Goal: Transaction & Acquisition: Purchase product/service

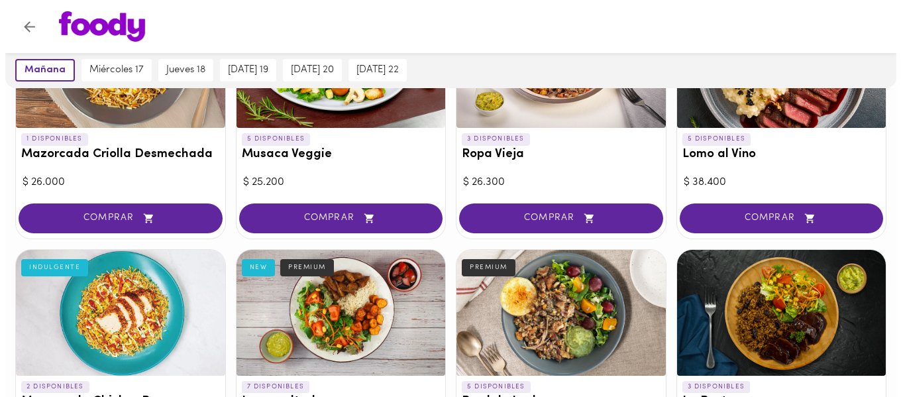
scroll to position [265, 0]
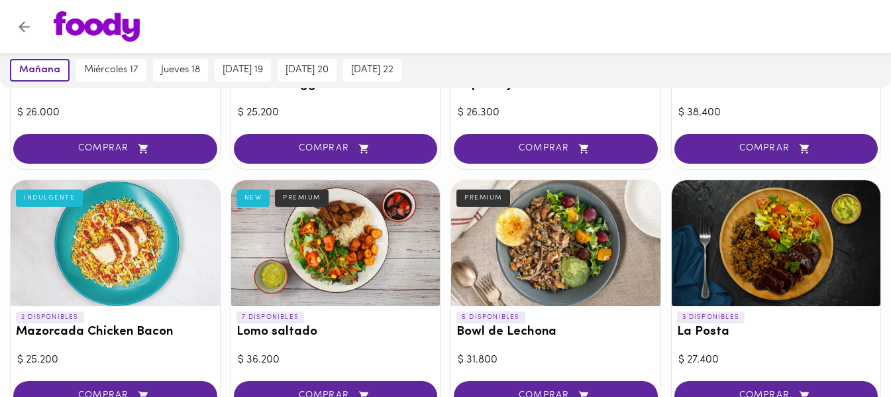
click at [771, 277] on div at bounding box center [776, 243] width 209 height 126
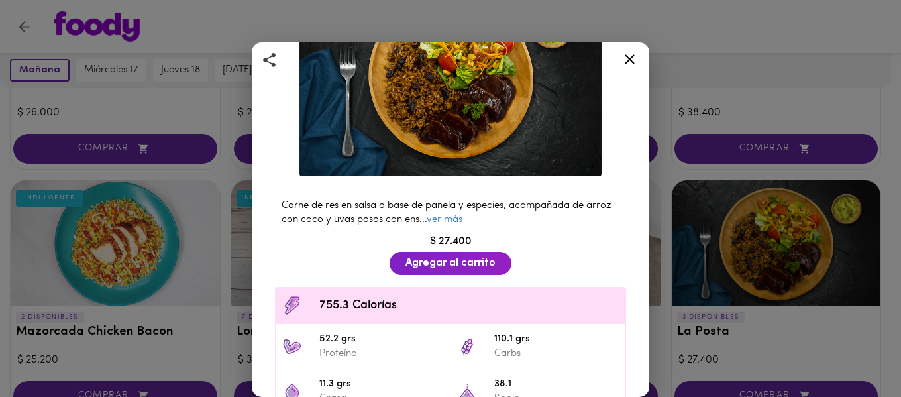
scroll to position [66, 0]
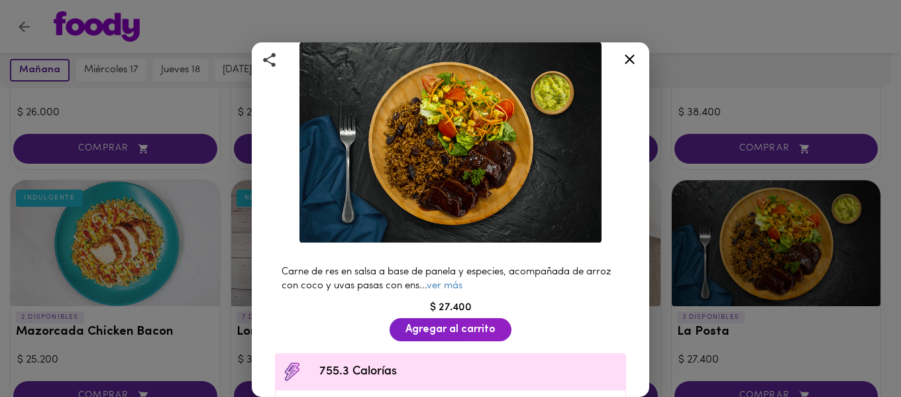
click at [626, 59] on icon at bounding box center [630, 59] width 17 height 17
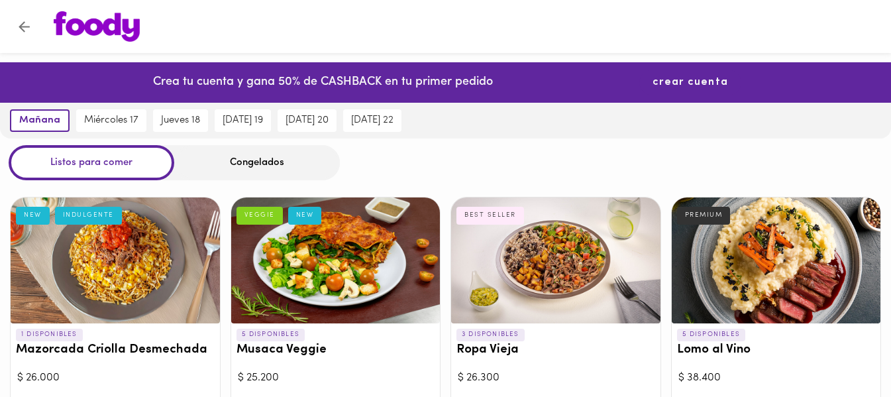
click at [683, 81] on span "crear cuenta" at bounding box center [691, 82] width 76 height 13
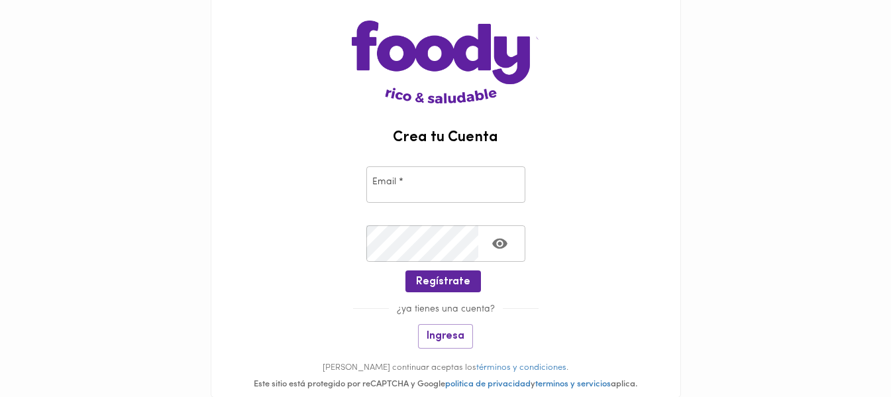
scroll to position [133, 0]
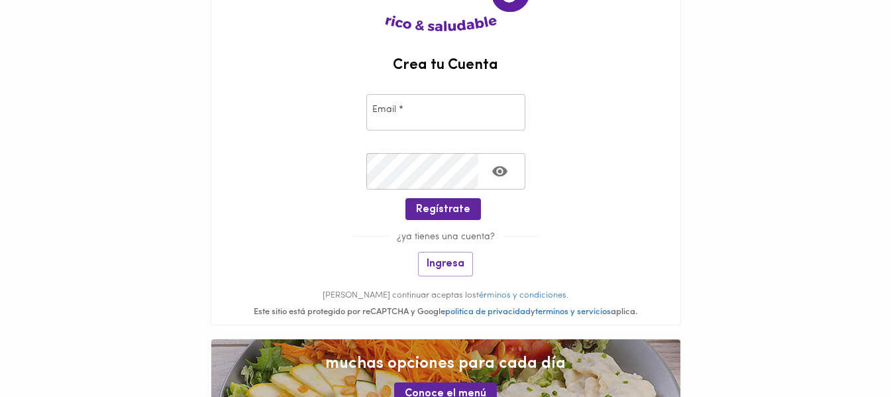
click at [452, 115] on input "email" at bounding box center [445, 112] width 159 height 36
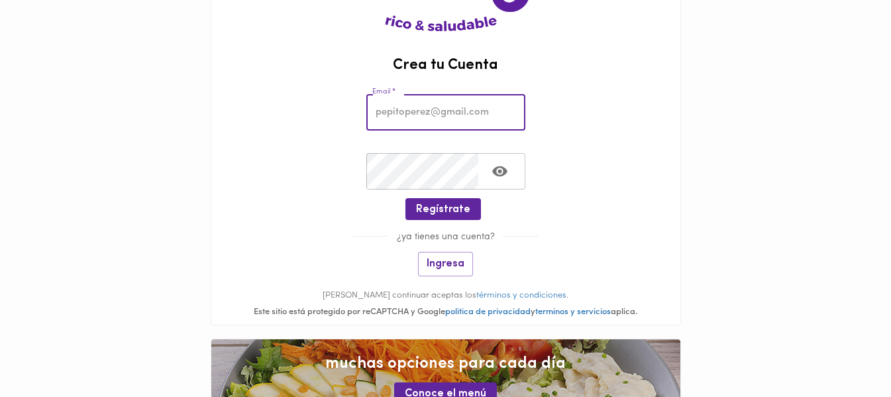
type input "[EMAIL_ADDRESS][DOMAIN_NAME]"
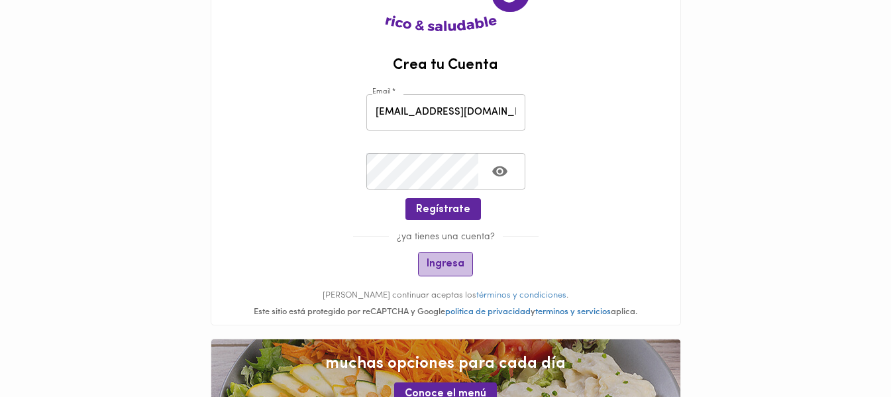
click at [447, 254] on button "Ingresa" at bounding box center [445, 264] width 55 height 25
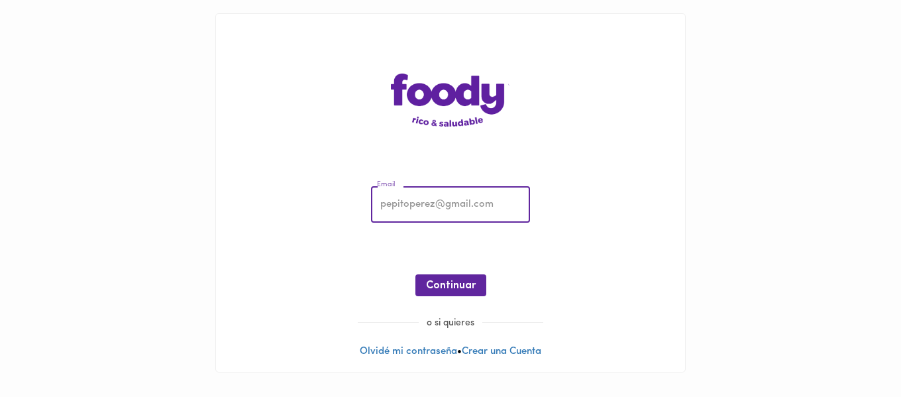
click at [428, 205] on input "email" at bounding box center [450, 205] width 159 height 36
type input "[EMAIL_ADDRESS][DOMAIN_NAME]"
click at [461, 290] on span "Continuar" at bounding box center [451, 286] width 50 height 13
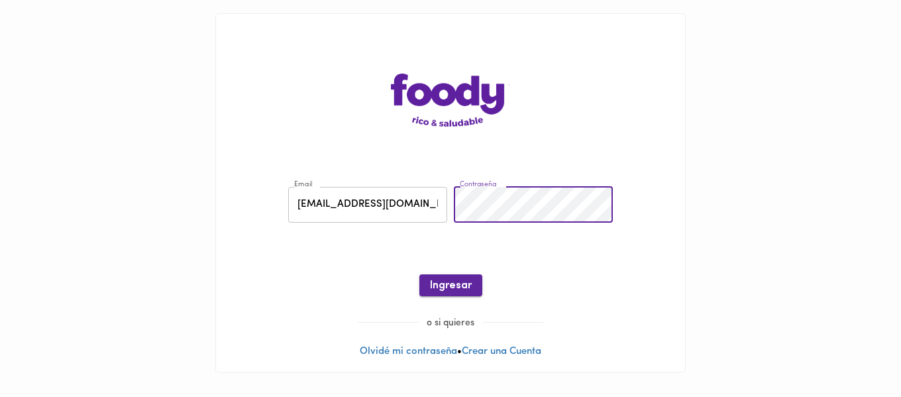
click at [450, 284] on span "Ingresar" at bounding box center [451, 286] width 42 height 13
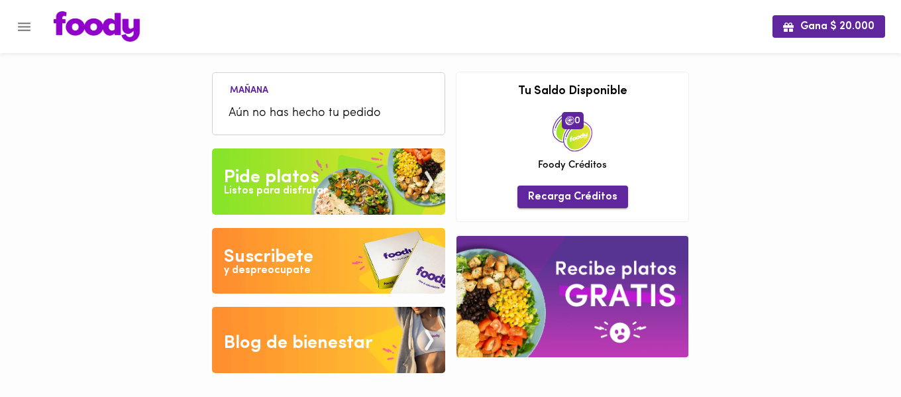
click at [585, 197] on span "Recarga Créditos" at bounding box center [572, 197] width 89 height 13
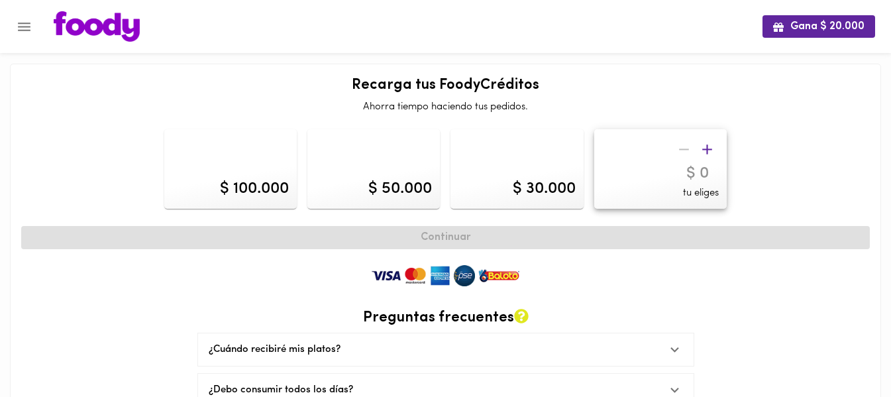
click at [23, 32] on icon "Menu" at bounding box center [24, 27] width 17 height 17
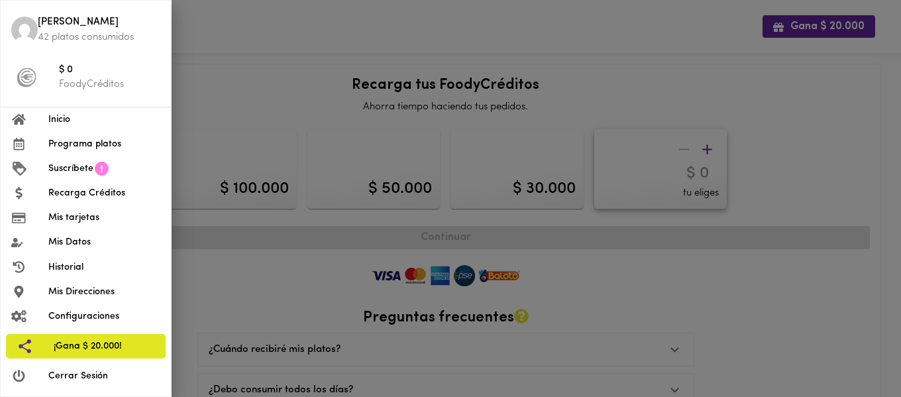
click at [51, 115] on span "Inicio" at bounding box center [104, 120] width 112 height 14
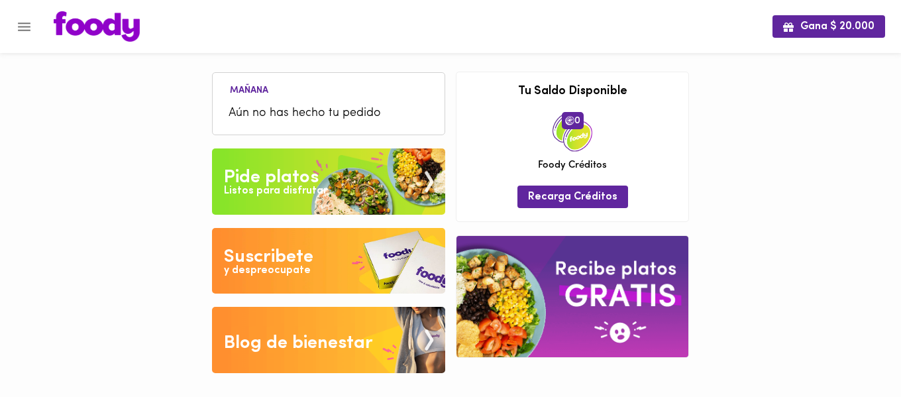
click at [301, 185] on div "Listos para disfrutar" at bounding box center [275, 191] width 103 height 15
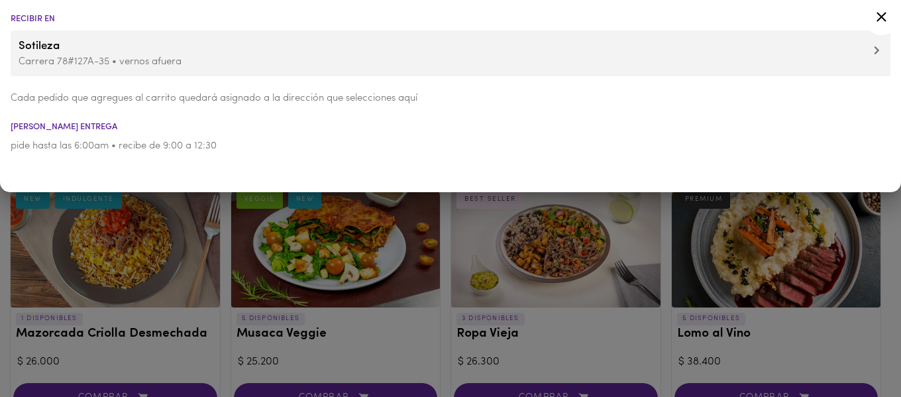
click at [235, 68] on p "Carrera 78#127A-35 • vernos afuera" at bounding box center [451, 62] width 864 height 14
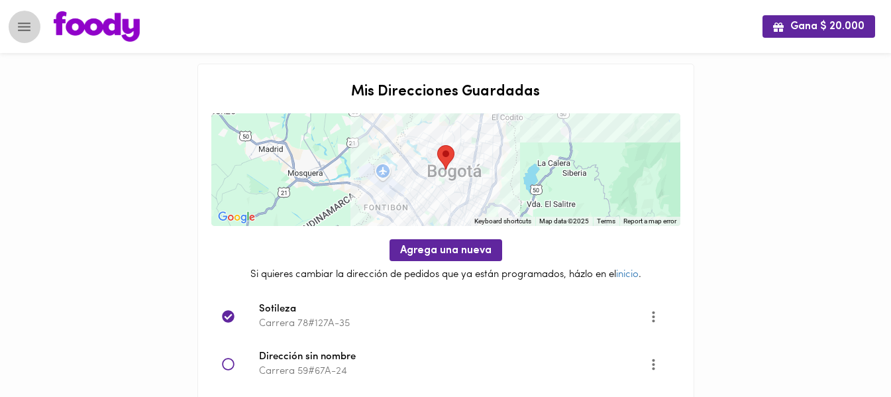
click at [22, 34] on icon "Menu" at bounding box center [24, 27] width 17 height 17
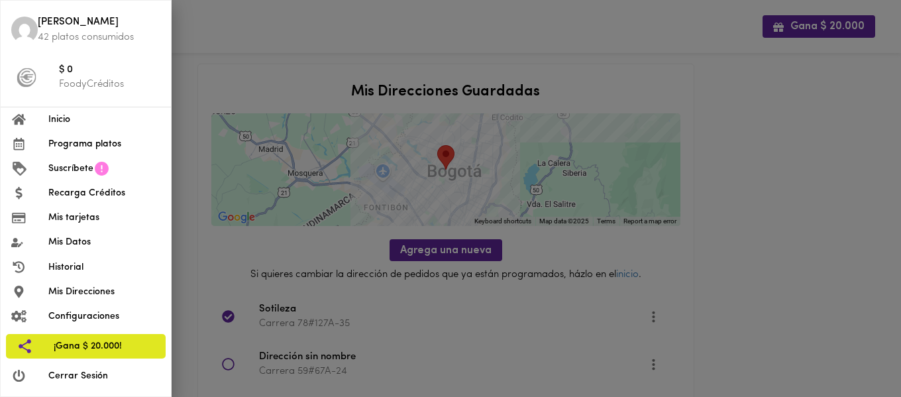
click at [66, 120] on span "Inicio" at bounding box center [104, 120] width 112 height 14
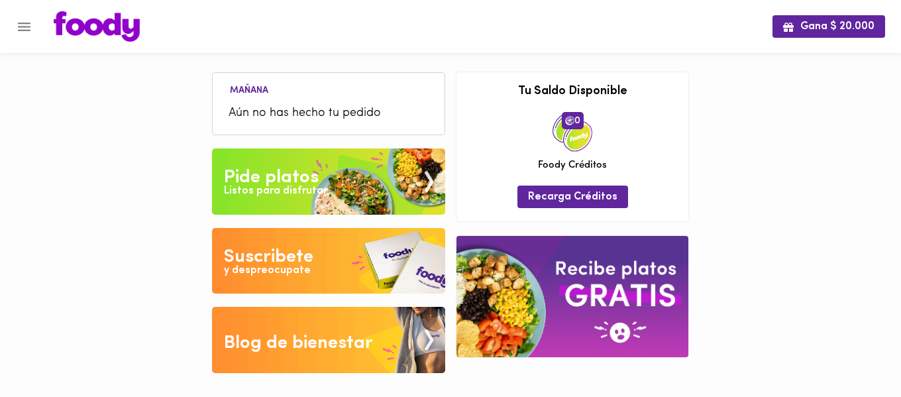
click at [318, 184] on div "Listos para disfrutar" at bounding box center [275, 191] width 103 height 15
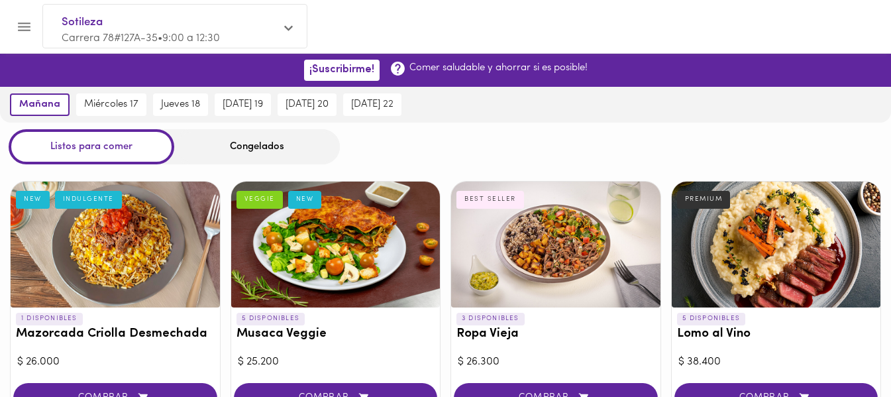
click at [247, 158] on div "Congelados" at bounding box center [257, 146] width 166 height 35
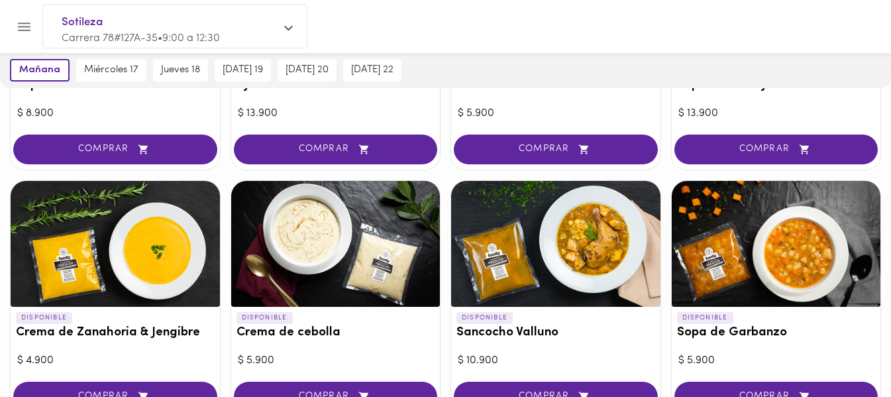
scroll to position [331, 0]
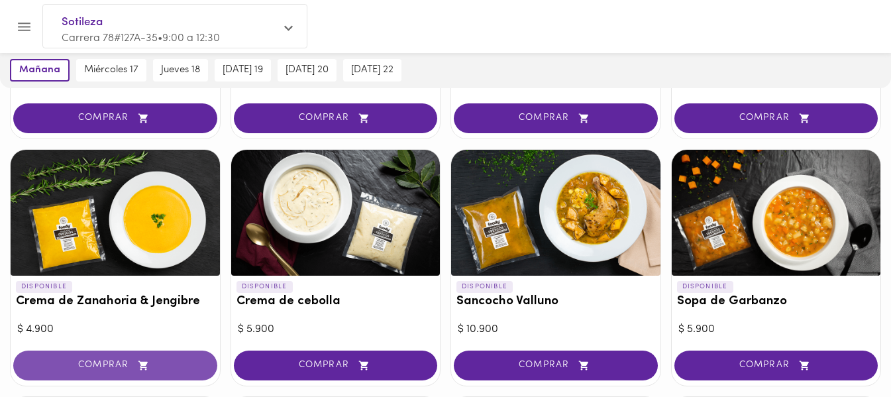
click at [154, 356] on button "COMPRAR" at bounding box center [115, 366] width 204 height 30
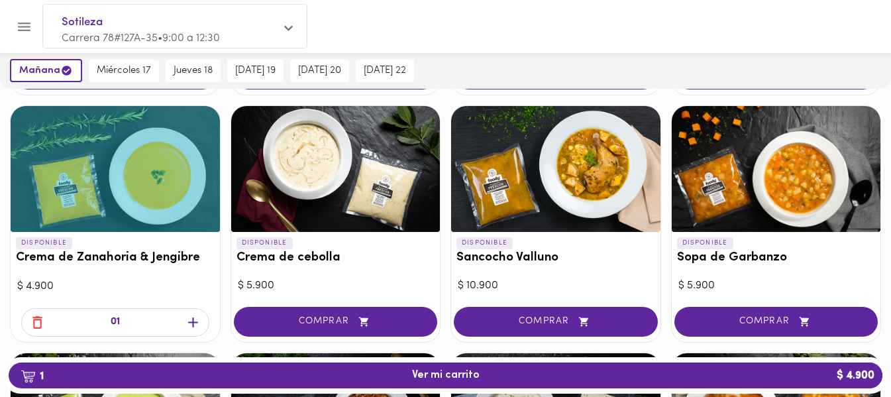
scroll to position [398, 0]
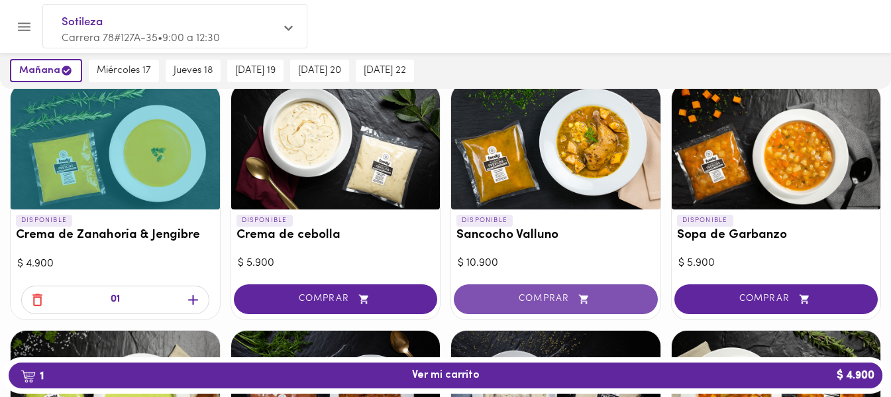
click at [554, 299] on span "COMPRAR" at bounding box center [556, 299] width 171 height 11
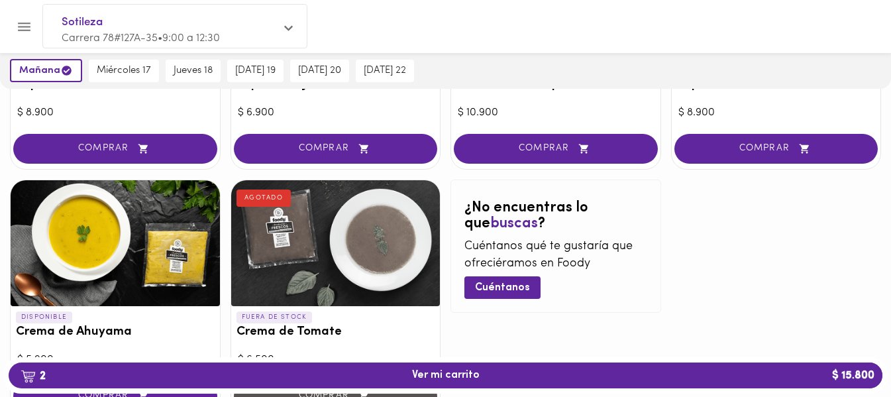
scroll to position [862, 0]
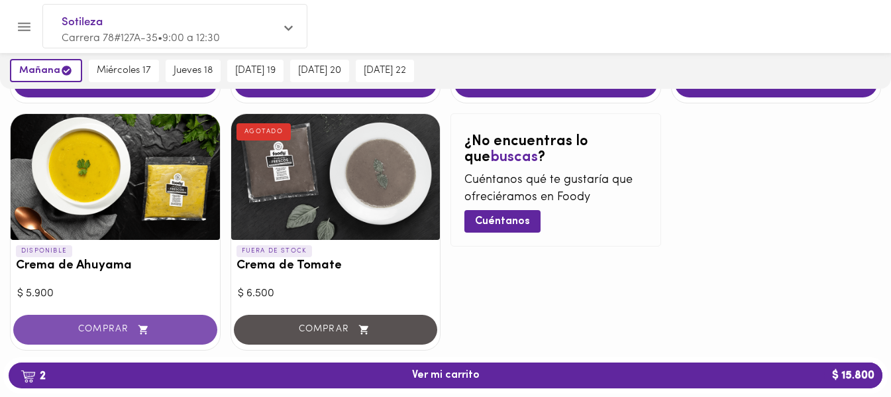
click at [130, 331] on span "COMPRAR" at bounding box center [115, 329] width 171 height 11
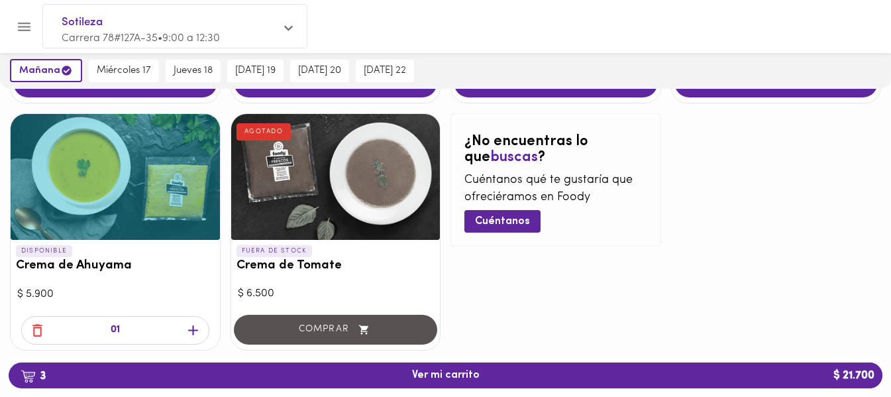
click at [197, 330] on icon "button" at bounding box center [193, 330] width 10 height 10
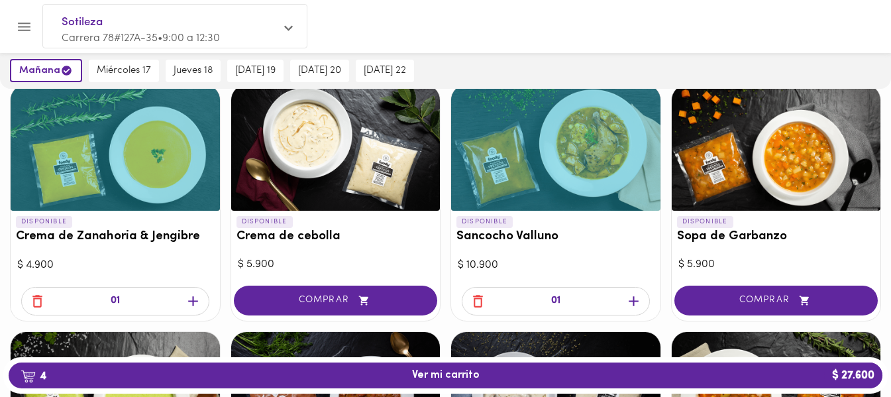
scroll to position [398, 0]
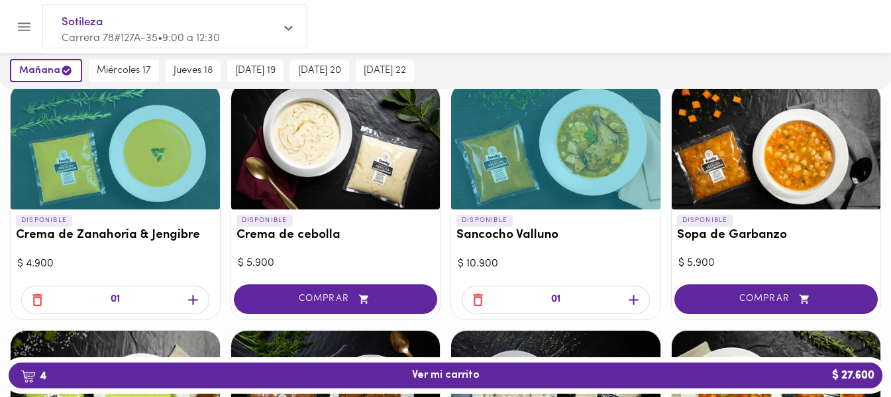
click at [194, 304] on icon "button" at bounding box center [193, 300] width 10 height 10
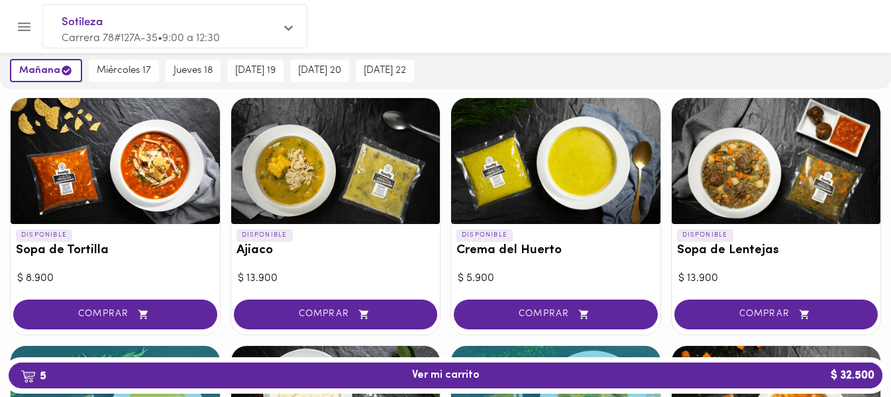
scroll to position [133, 0]
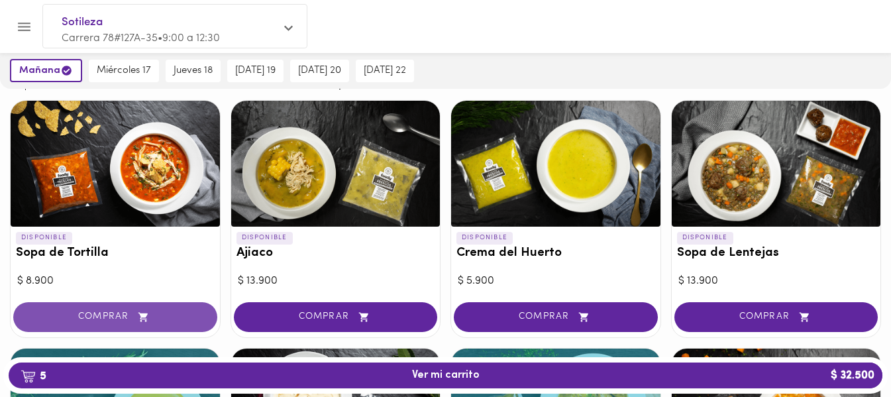
click at [156, 315] on span "COMPRAR" at bounding box center [115, 316] width 171 height 11
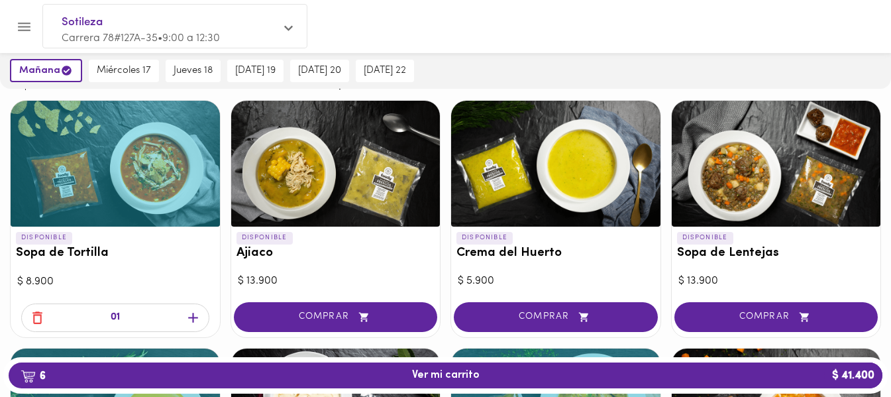
click at [194, 319] on icon "button" at bounding box center [193, 317] width 17 height 17
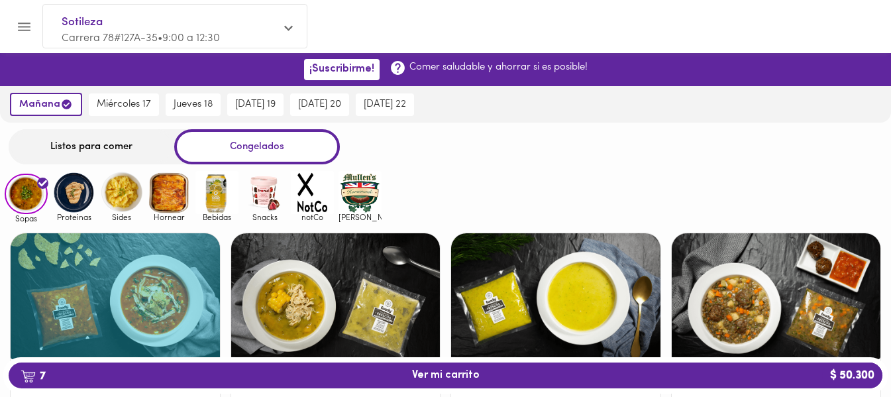
scroll to position [0, 0]
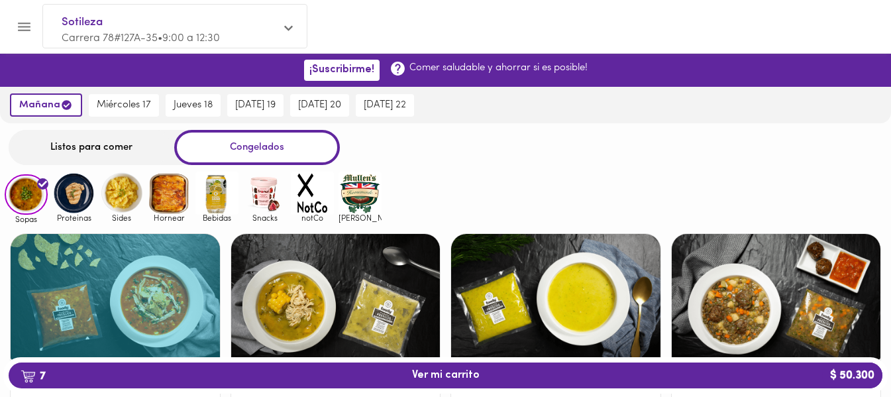
click at [78, 190] on img at bounding box center [73, 193] width 43 height 43
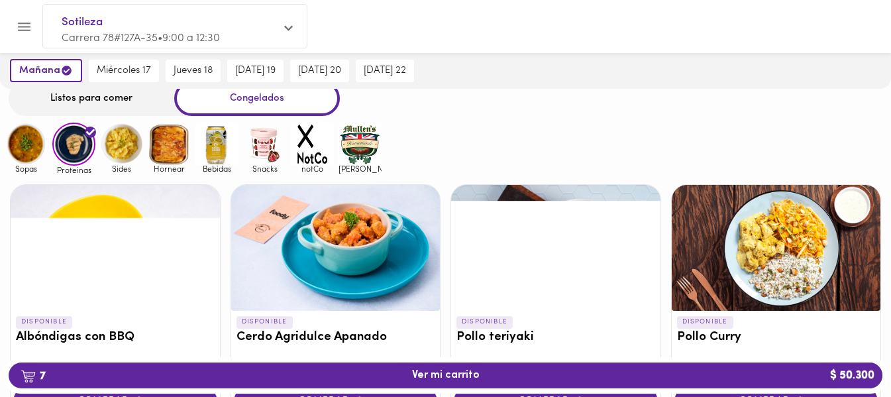
scroll to position [133, 0]
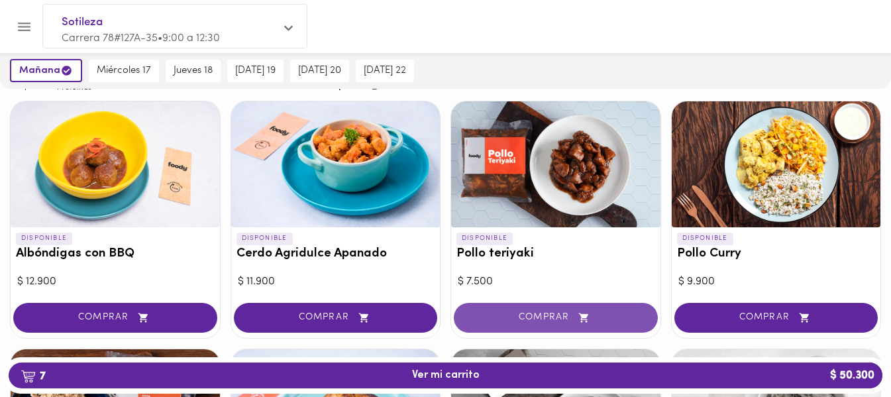
click at [559, 320] on span "COMPRAR" at bounding box center [556, 317] width 171 height 11
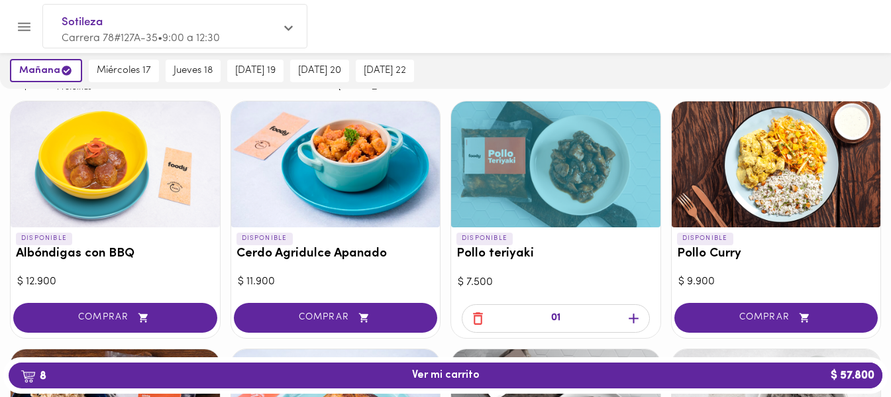
click at [638, 317] on icon "button" at bounding box center [634, 318] width 10 height 10
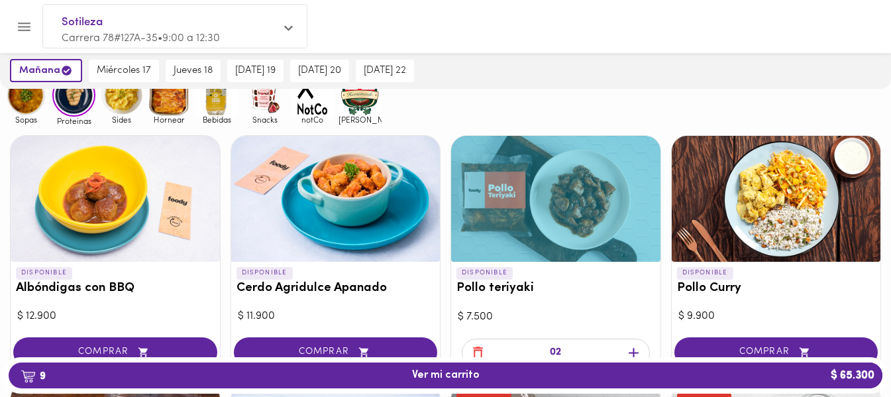
scroll to position [0, 0]
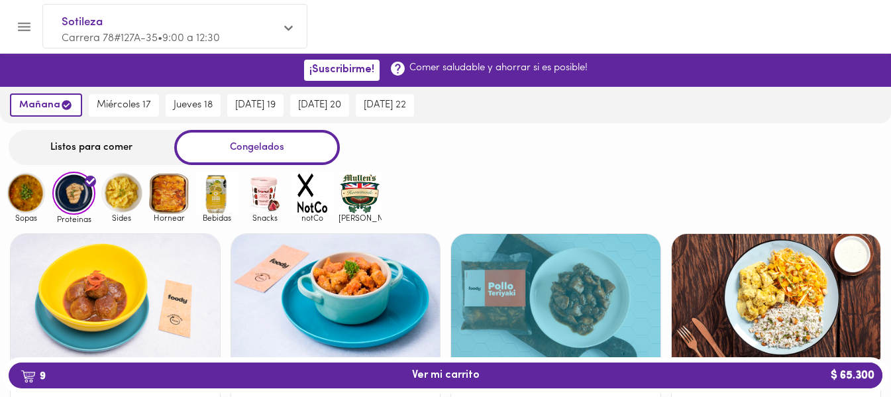
click at [133, 209] on img at bounding box center [121, 193] width 43 height 43
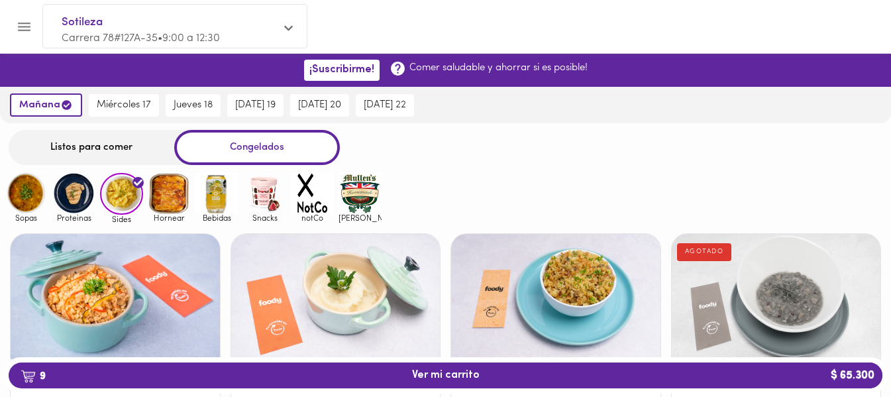
click at [172, 204] on img at bounding box center [169, 193] width 43 height 43
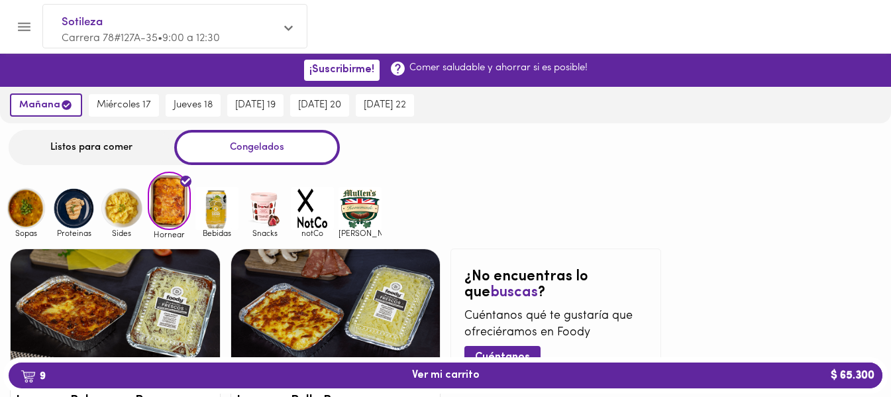
click at [217, 222] on img at bounding box center [216, 208] width 43 height 43
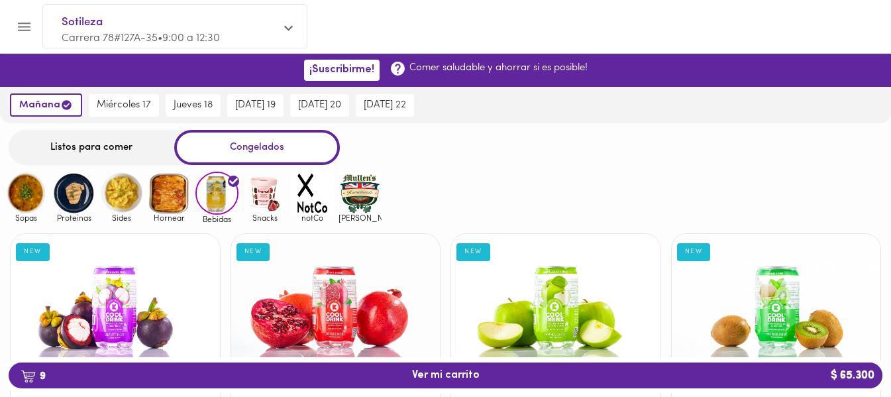
click at [78, 144] on div "Listos para comer" at bounding box center [92, 147] width 166 height 35
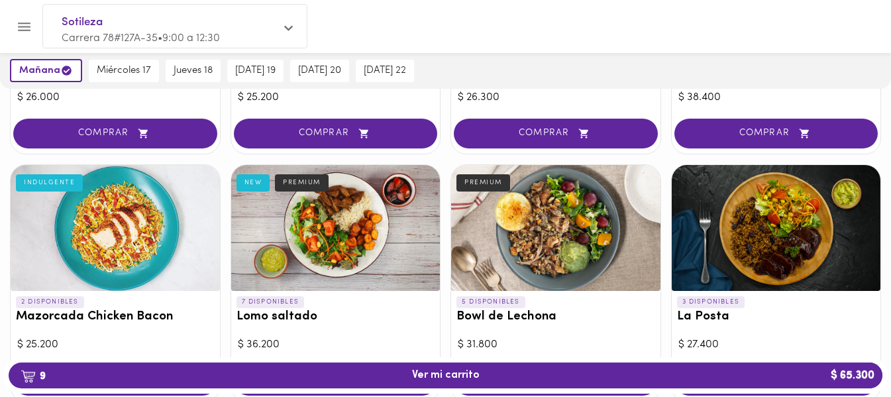
scroll to position [331, 0]
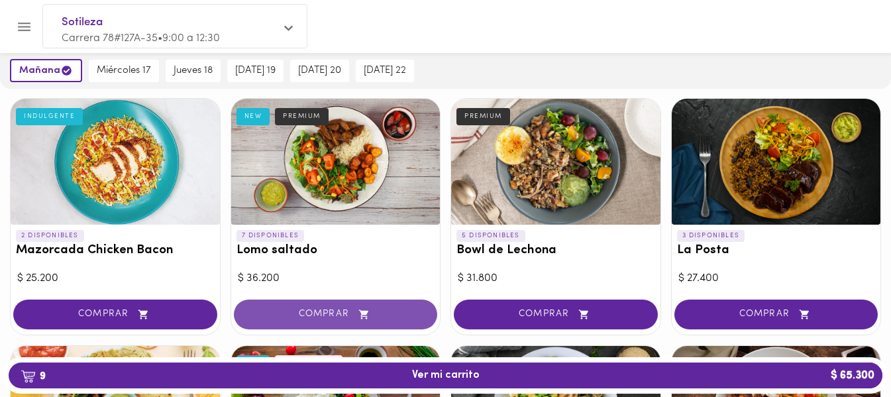
click at [322, 317] on span "COMPRAR" at bounding box center [336, 314] width 171 height 11
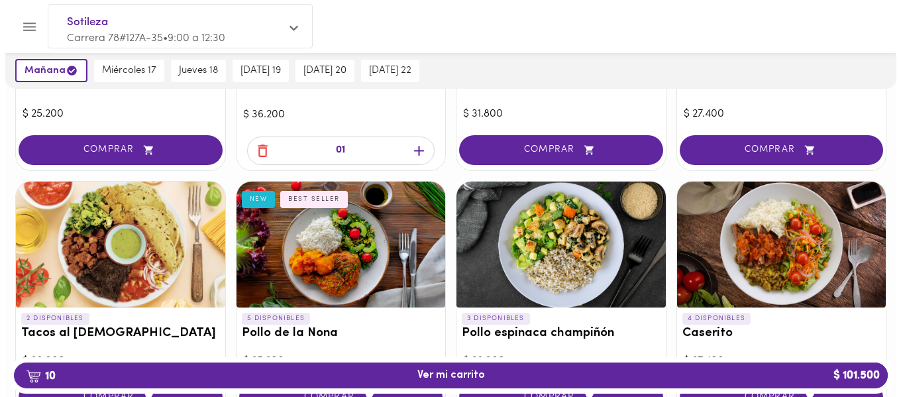
scroll to position [530, 0]
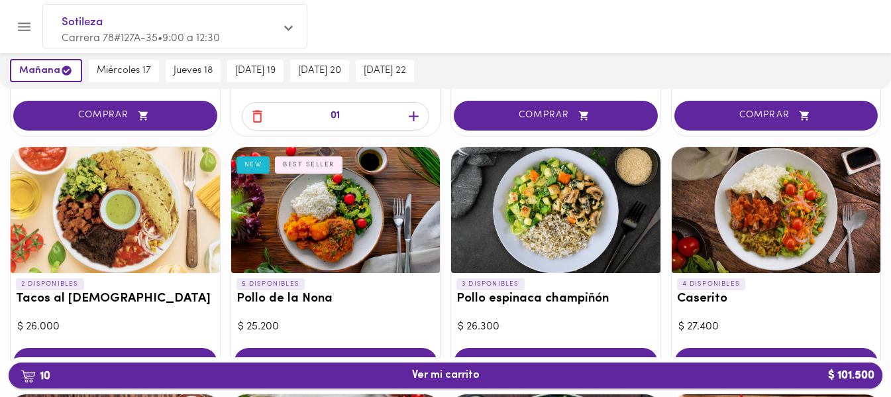
click at [429, 372] on span "10 Ver mi carrito $ 101.500" at bounding box center [446, 375] width 68 height 13
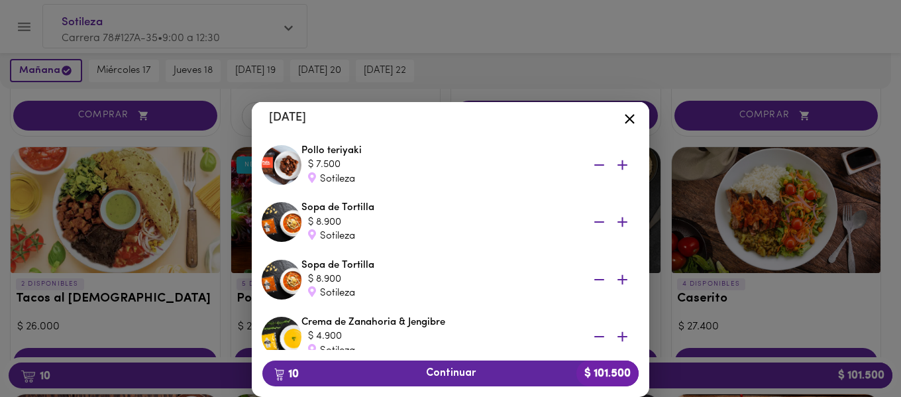
scroll to position [157, 0]
click at [624, 115] on icon at bounding box center [630, 119] width 17 height 17
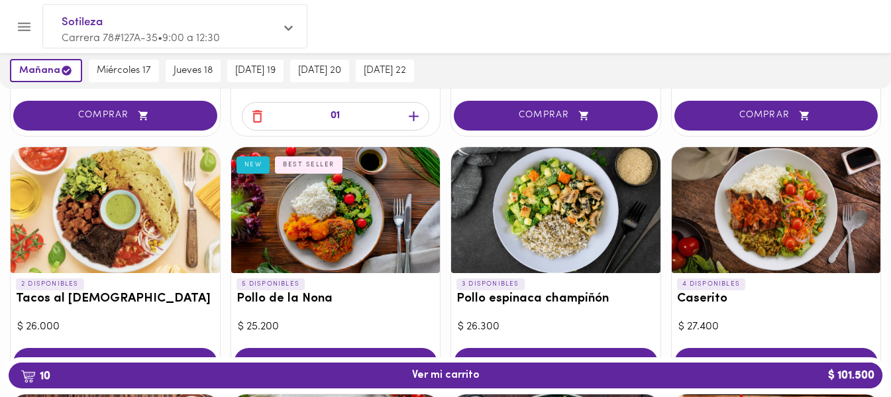
click at [350, 236] on div at bounding box center [335, 210] width 209 height 126
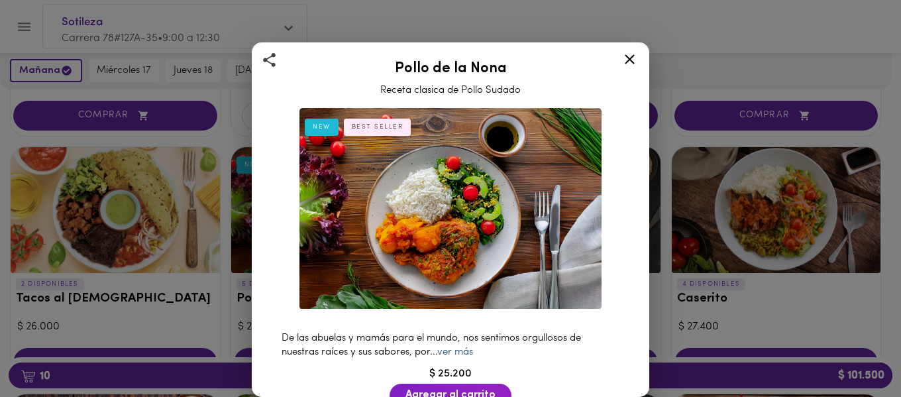
click at [467, 348] on link "ver más" at bounding box center [455, 352] width 36 height 10
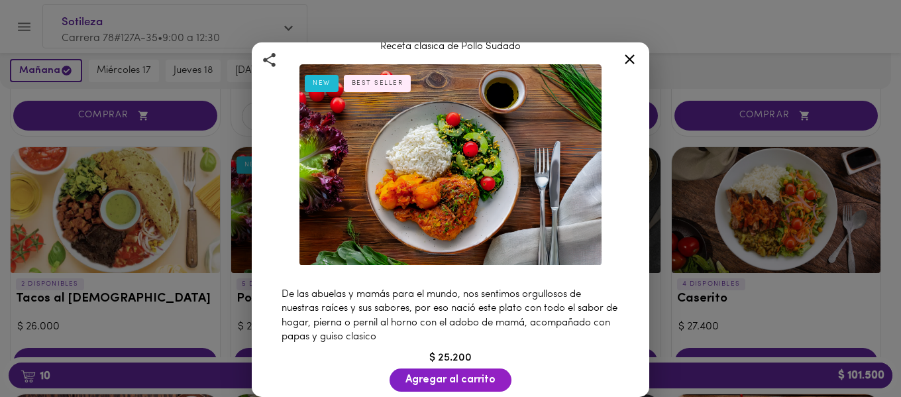
scroll to position [66, 0]
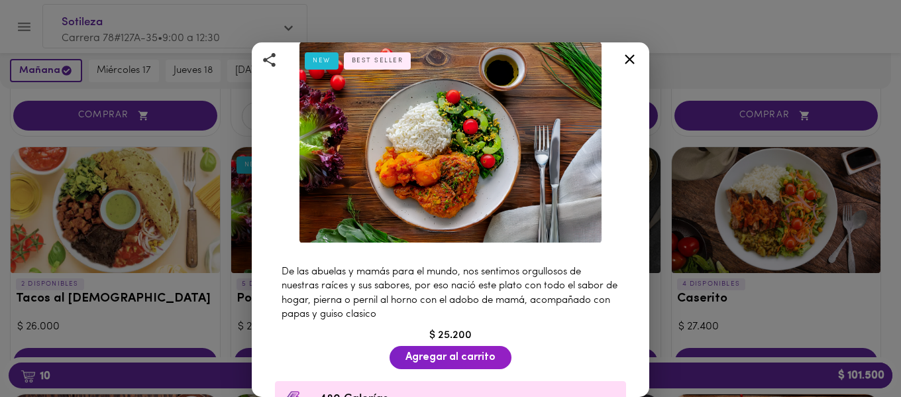
click at [633, 60] on icon at bounding box center [630, 59] width 17 height 17
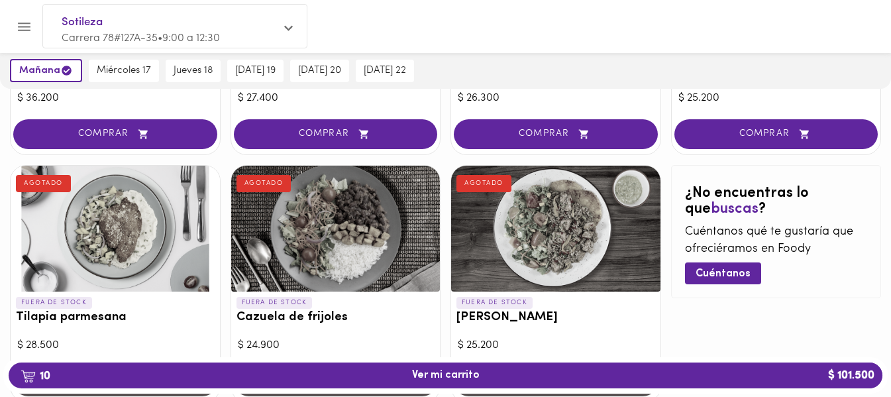
scroll to position [1136, 0]
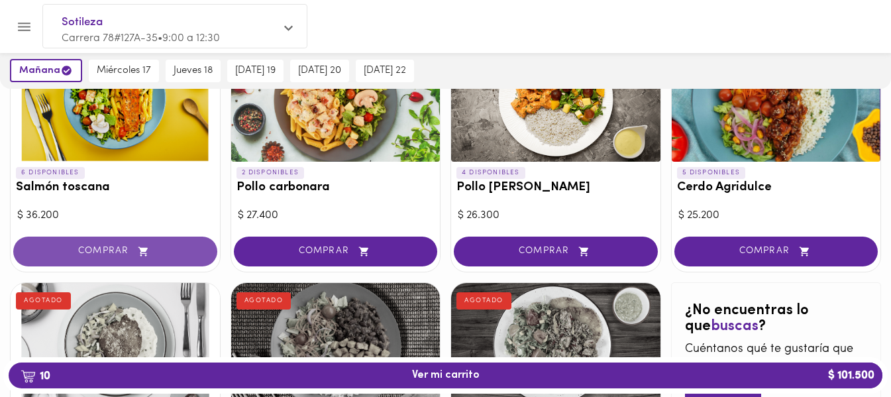
click at [101, 252] on span "COMPRAR" at bounding box center [115, 251] width 171 height 11
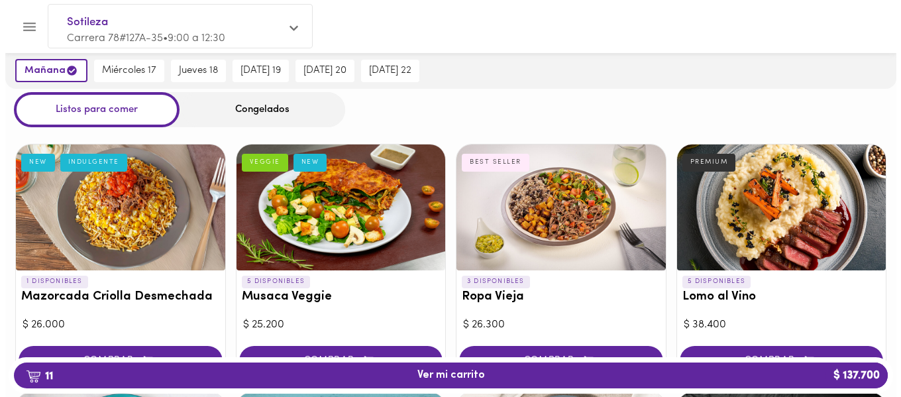
scroll to position [66, 0]
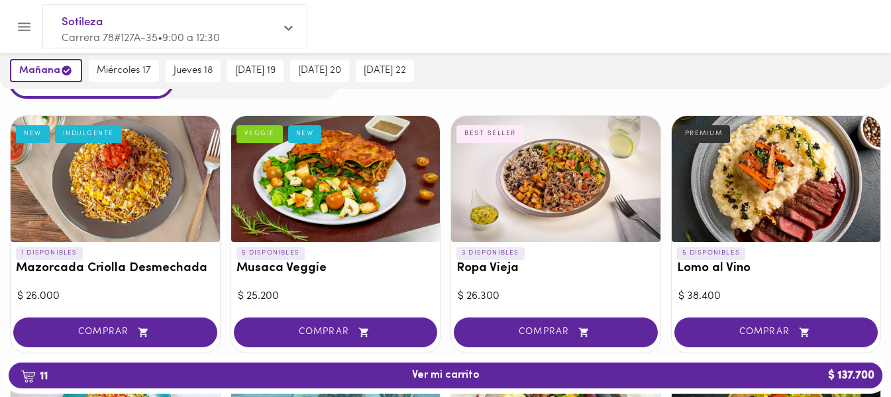
click at [165, 209] on div at bounding box center [115, 179] width 209 height 126
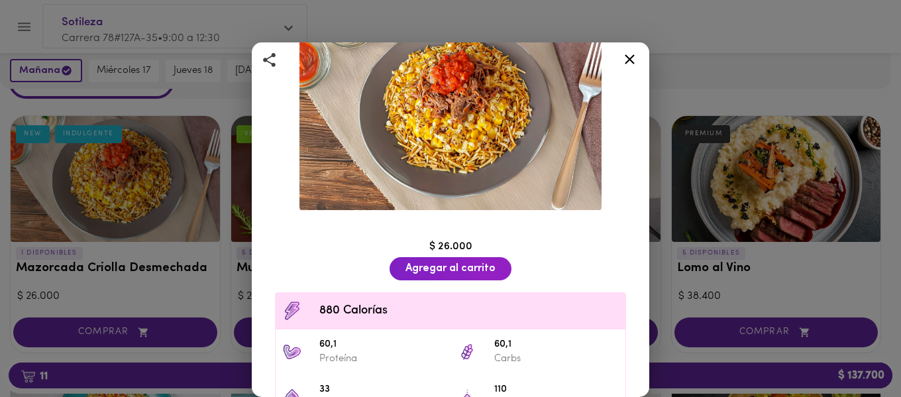
scroll to position [38, 0]
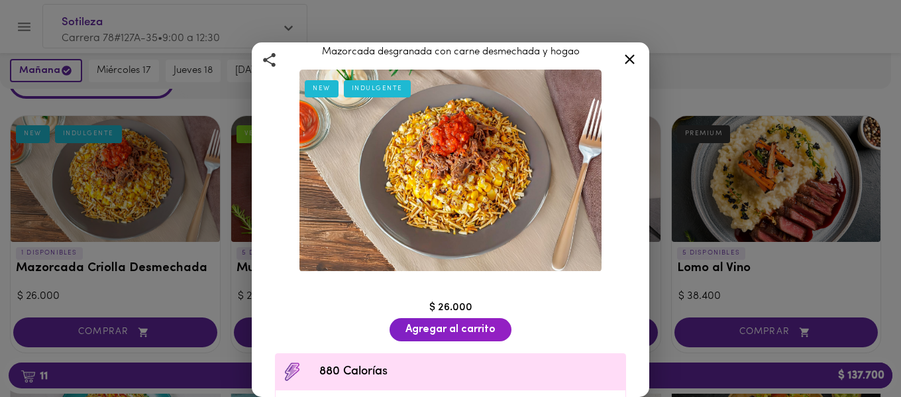
click at [632, 62] on icon at bounding box center [630, 59] width 10 height 10
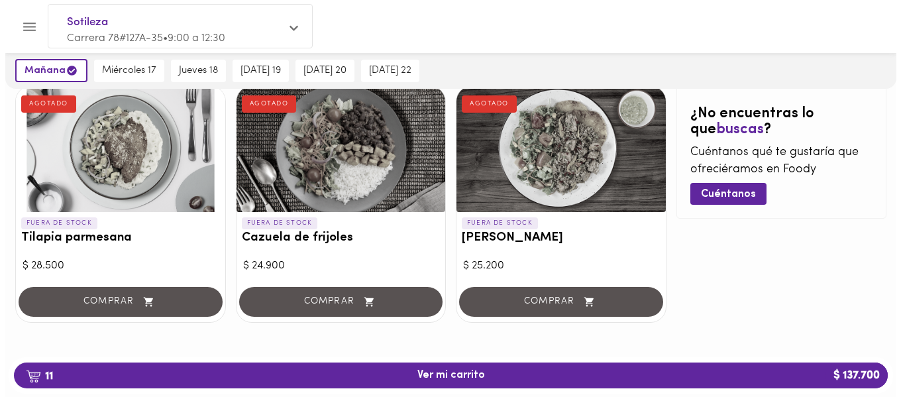
scroll to position [1335, 0]
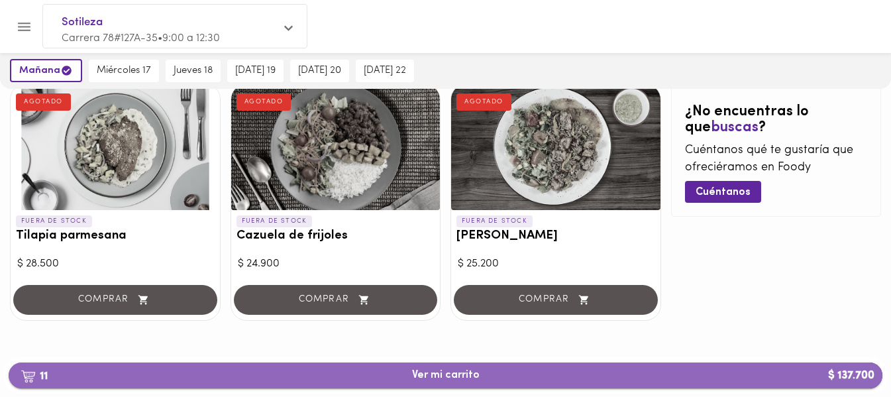
click at [456, 382] on button "11 Ver mi carrito $ 137.700" at bounding box center [446, 375] width 874 height 26
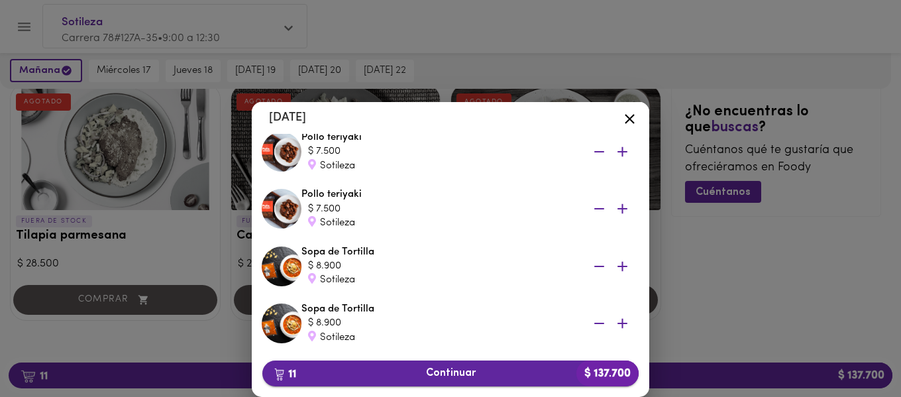
scroll to position [199, 0]
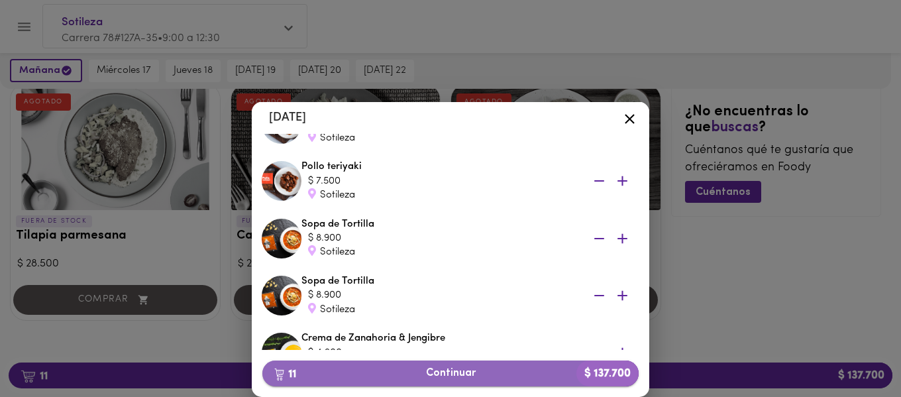
click at [461, 372] on span "11 Continuar $ 137.700" at bounding box center [450, 373] width 355 height 13
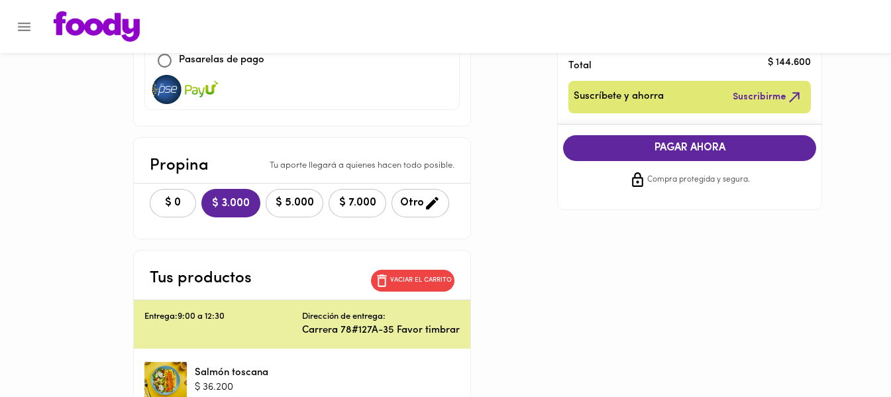
scroll to position [199, 0]
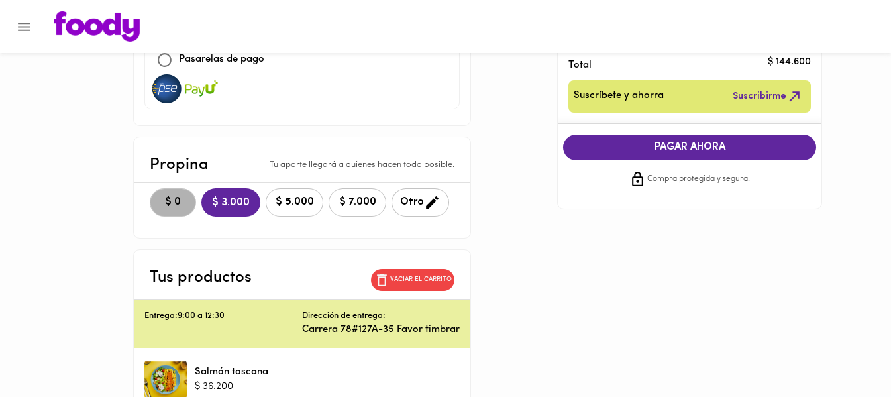
click at [166, 201] on span "$ 0" at bounding box center [172, 202] width 29 height 13
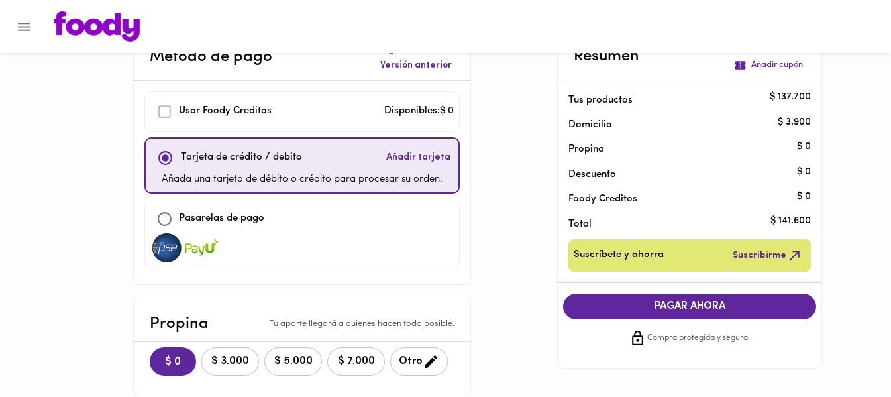
scroll to position [0, 0]
